Goal: Communication & Community: Answer question/provide support

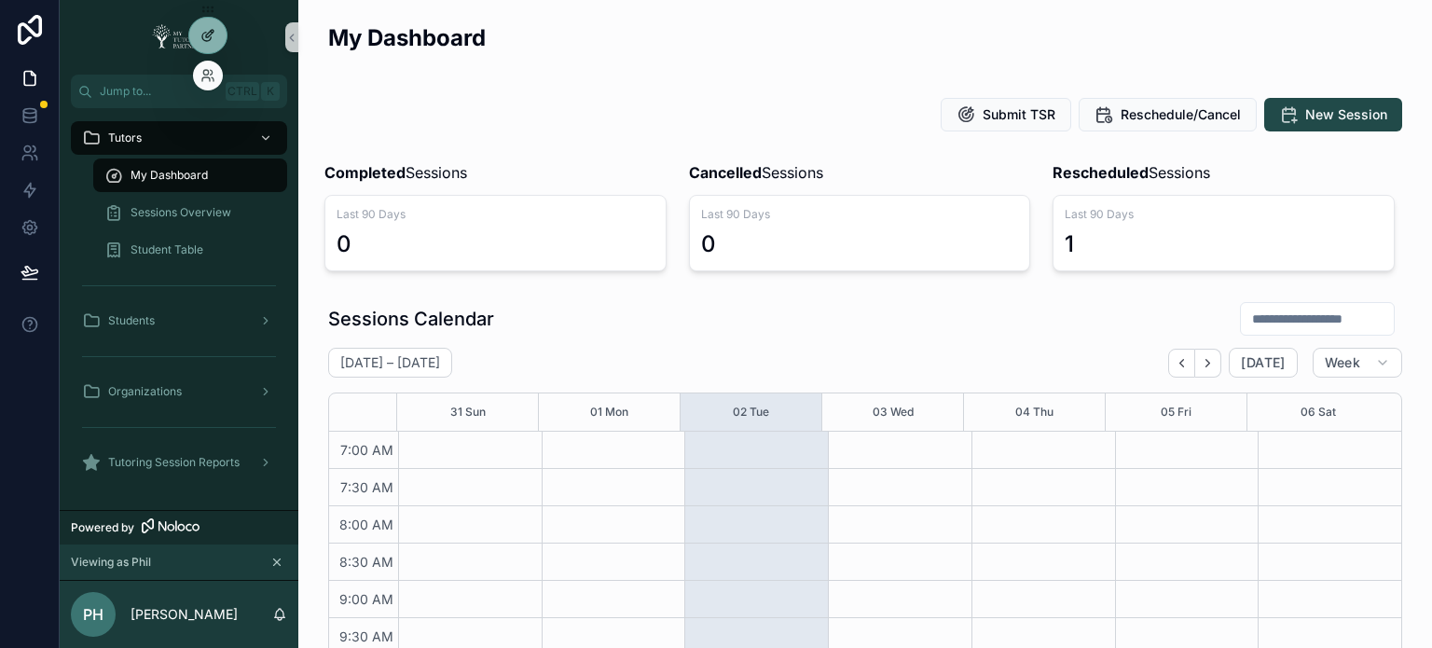
scroll to position [614, 0]
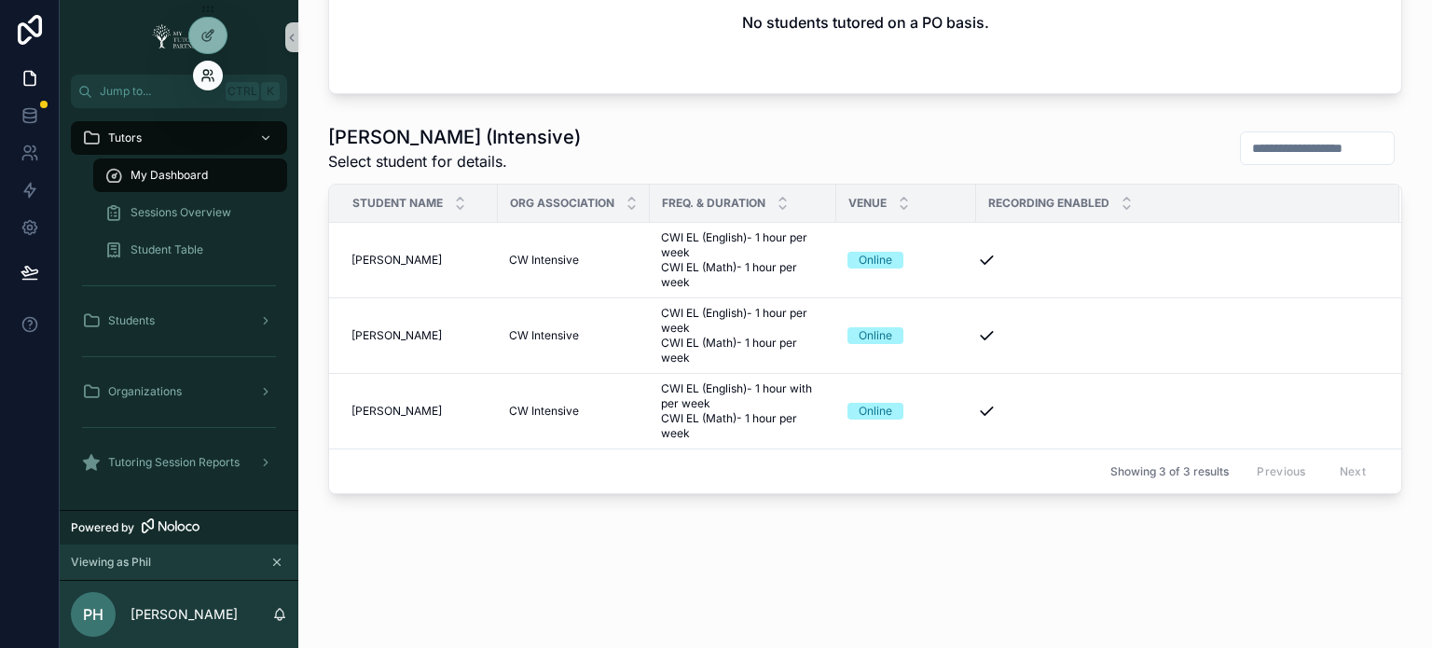
click at [204, 75] on icon at bounding box center [205, 72] width 5 height 5
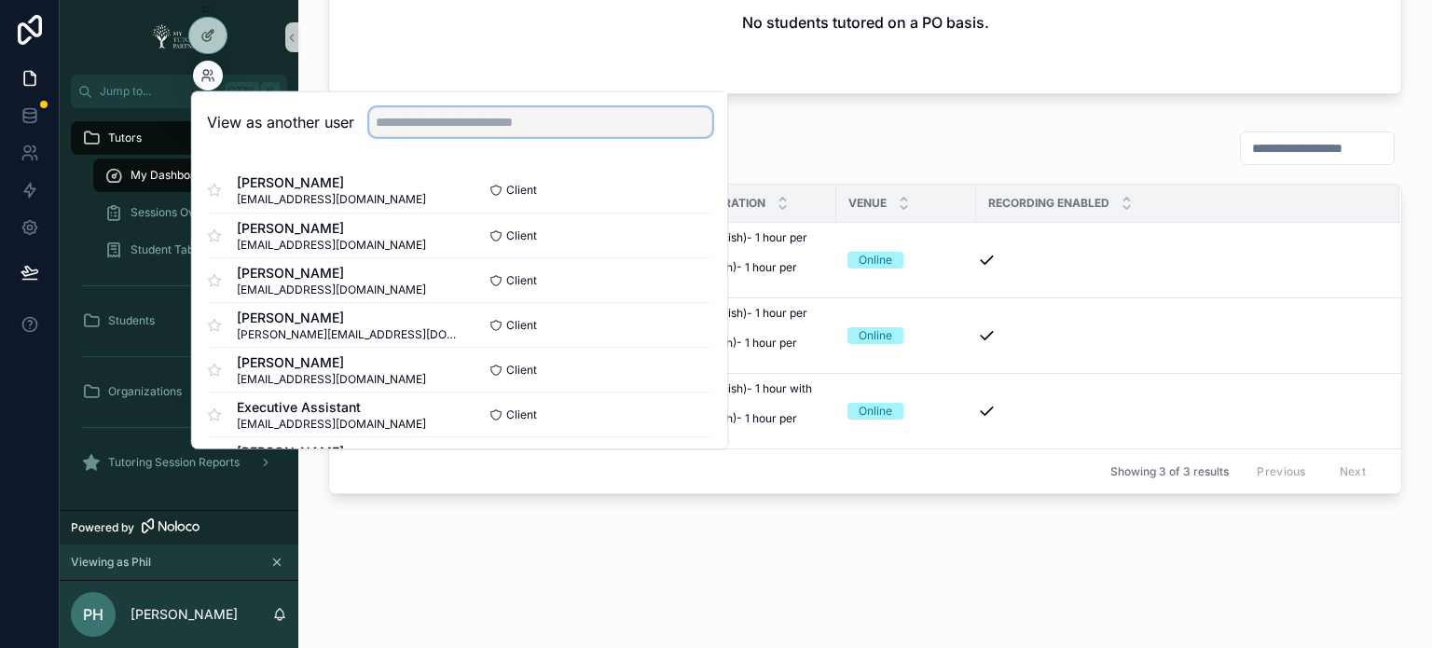
click at [425, 126] on input "text" at bounding box center [540, 122] width 343 height 30
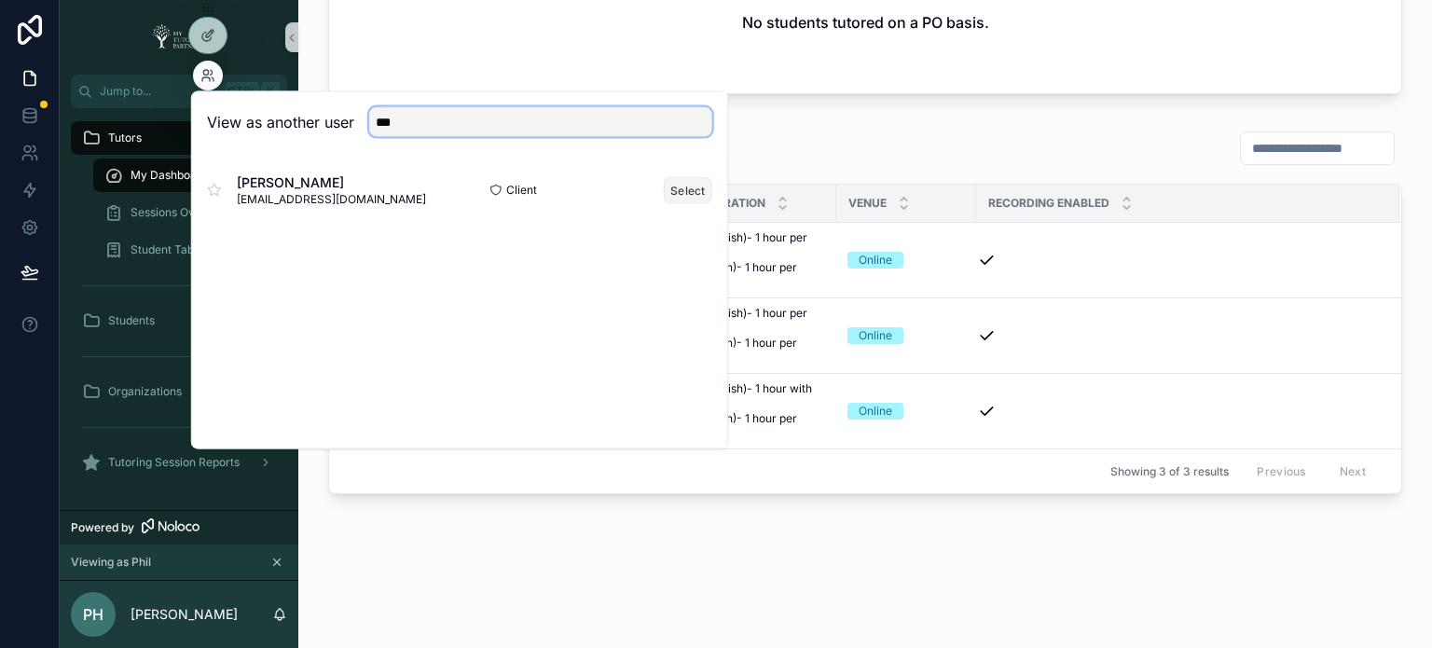
type input "***"
click at [686, 197] on button "Select" at bounding box center [688, 189] width 48 height 27
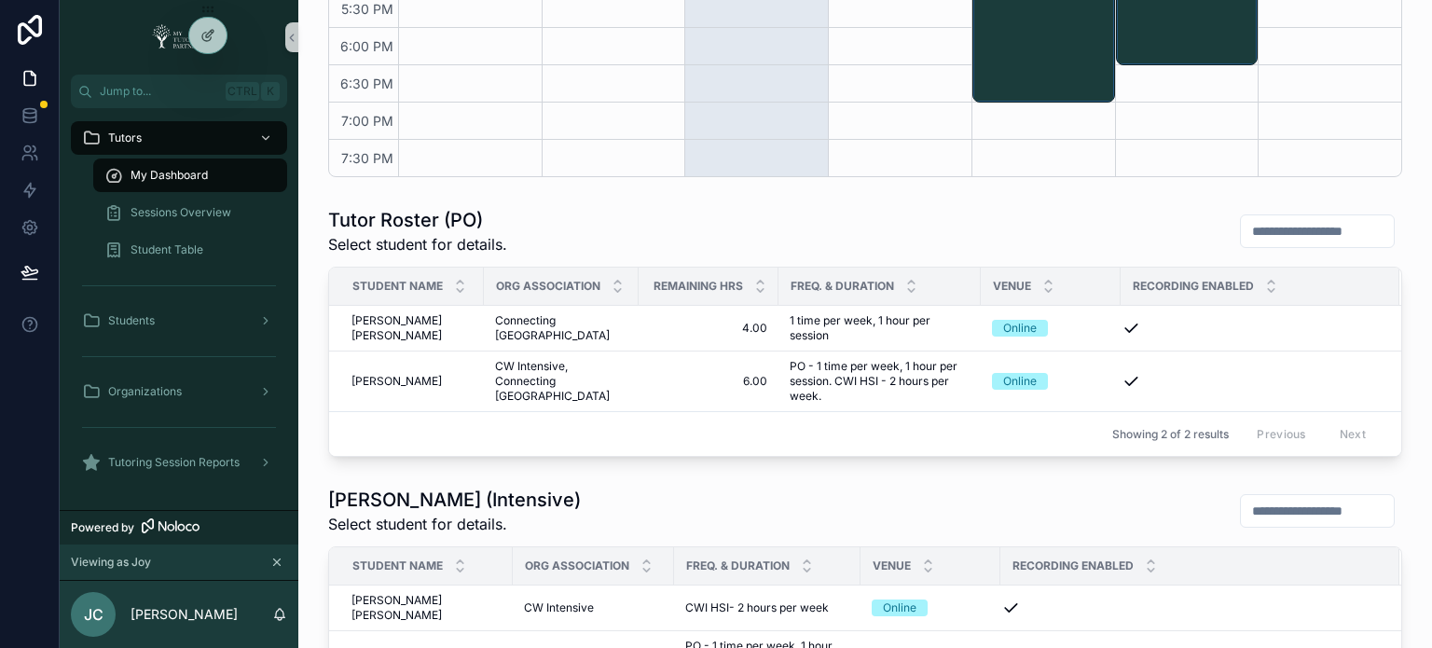
scroll to position [621, 0]
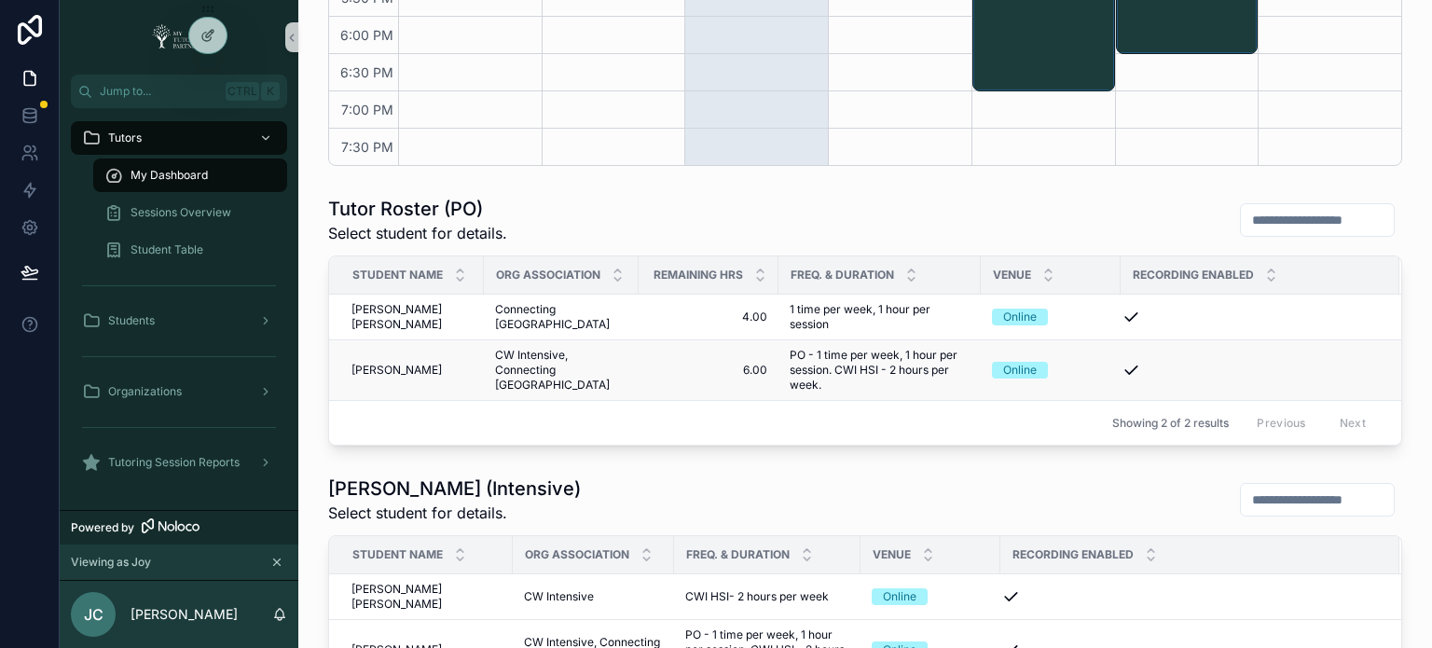
click at [398, 372] on span "Caiden Lyons" at bounding box center [396, 370] width 90 height 15
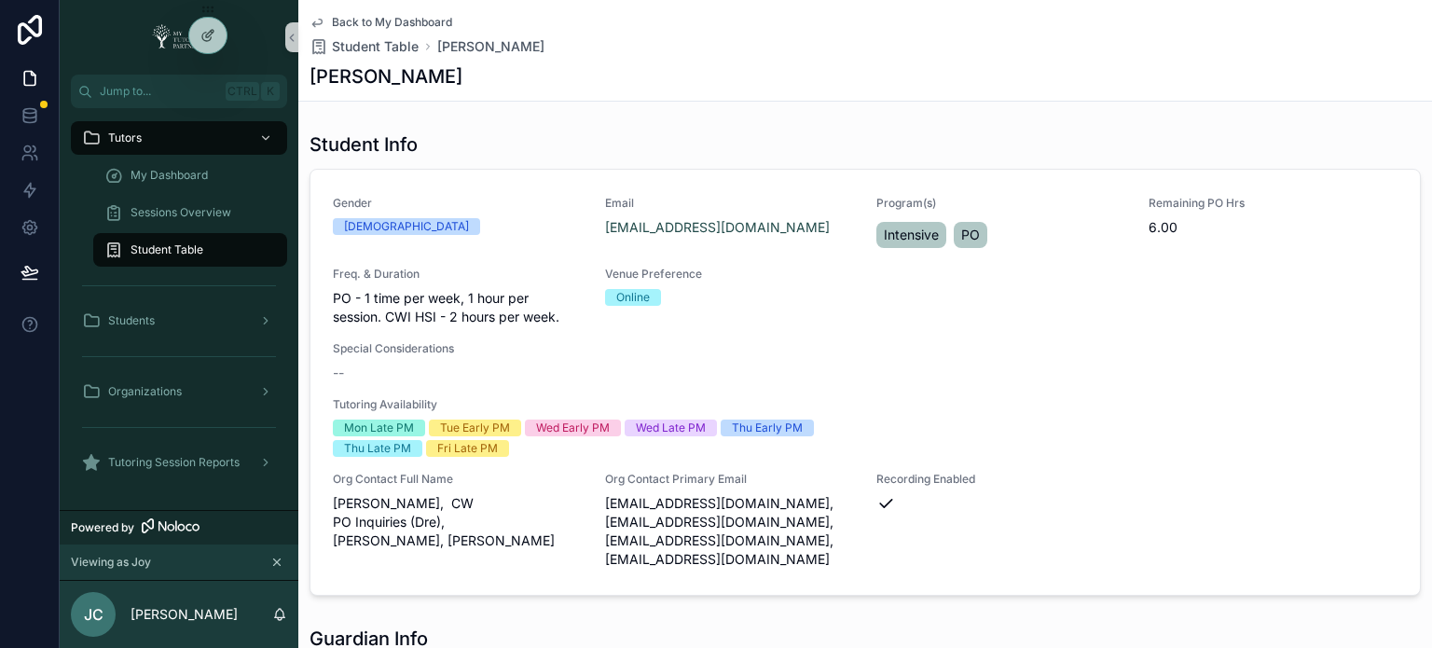
click at [365, 20] on span "Back to My Dashboard" at bounding box center [392, 22] width 120 height 15
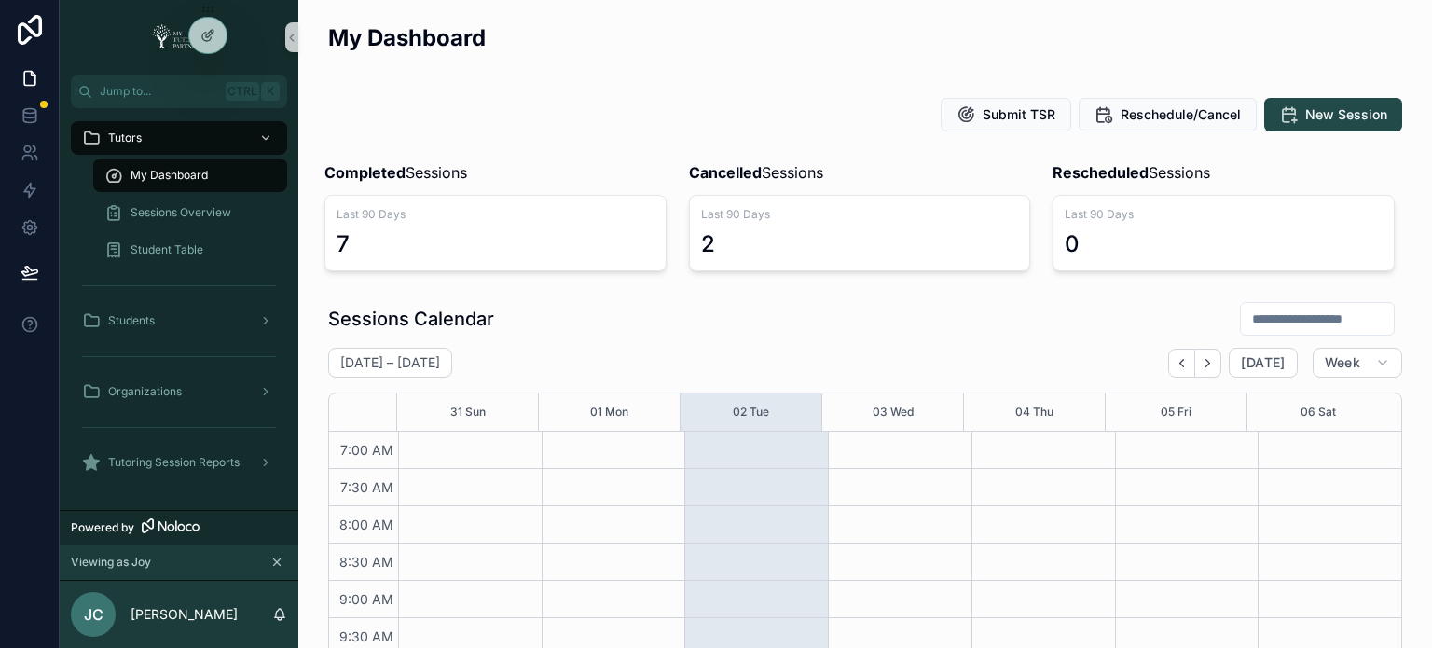
scroll to position [522, 0]
